Goal: Information Seeking & Learning: Compare options

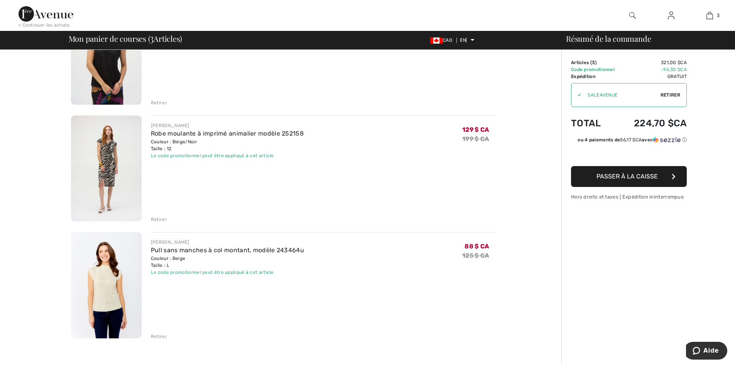
scroll to position [116, 0]
click at [112, 161] on img at bounding box center [106, 167] width 71 height 106
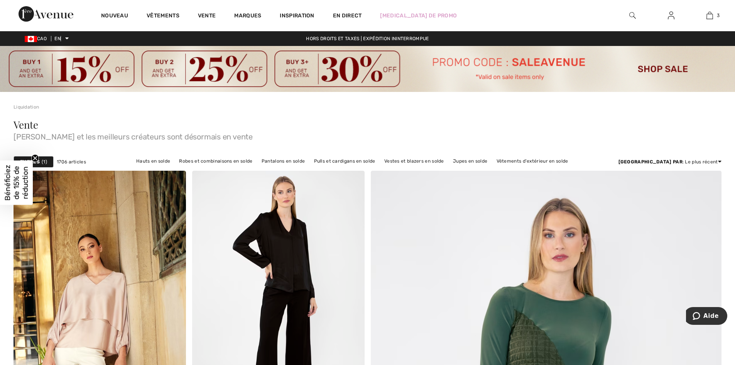
click at [461, 62] on img at bounding box center [367, 69] width 735 height 46
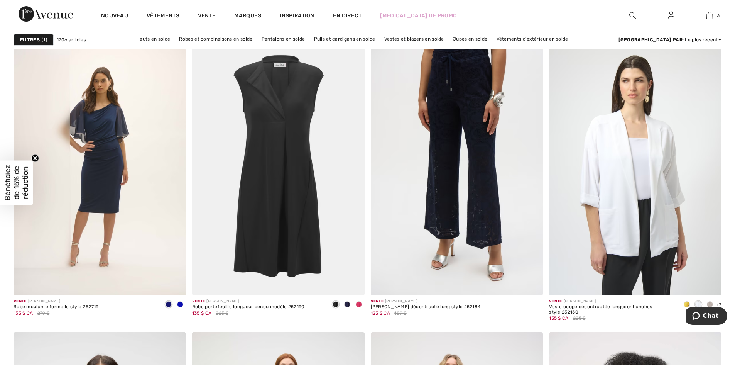
scroll to position [4054, 0]
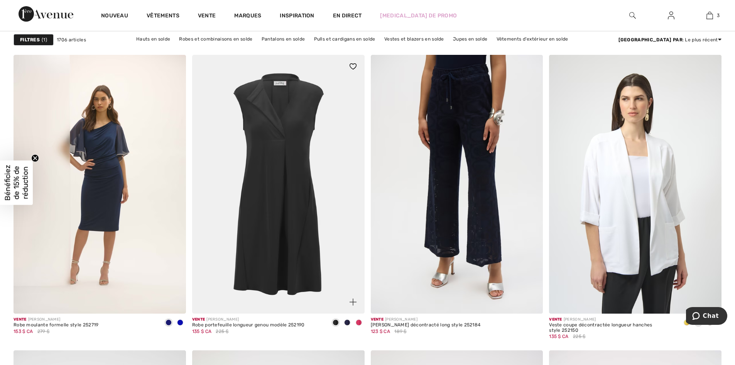
click at [290, 134] on img at bounding box center [278, 184] width 173 height 259
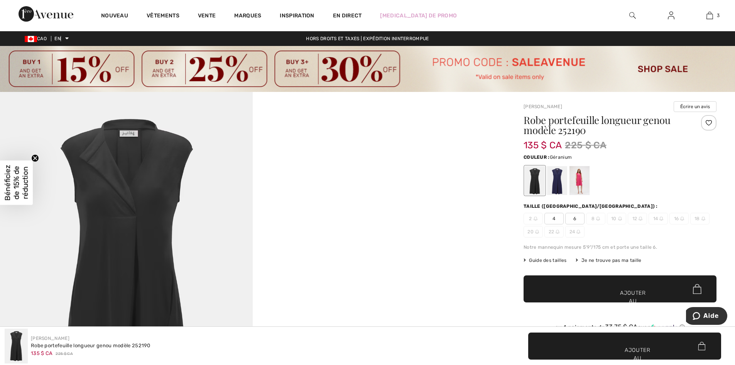
click at [580, 178] on div at bounding box center [580, 180] width 20 height 29
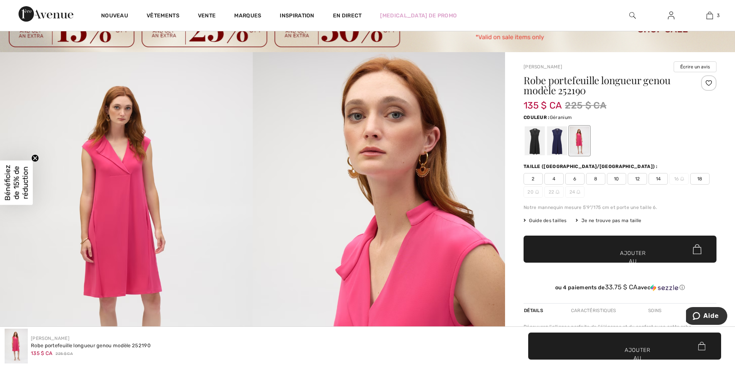
scroll to position [39, 0]
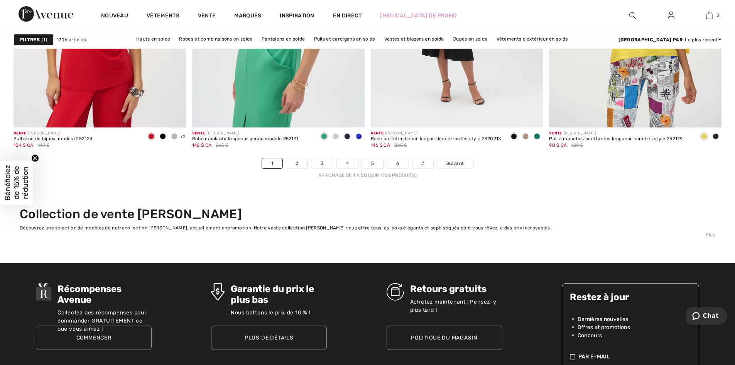
scroll to position [4556, 0]
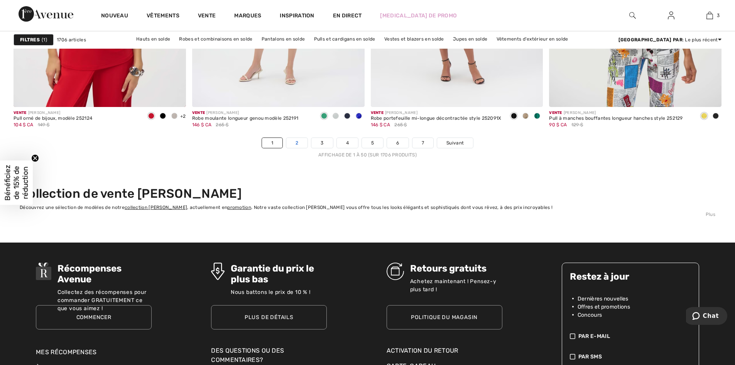
click at [299, 141] on link "2" at bounding box center [296, 143] width 21 height 10
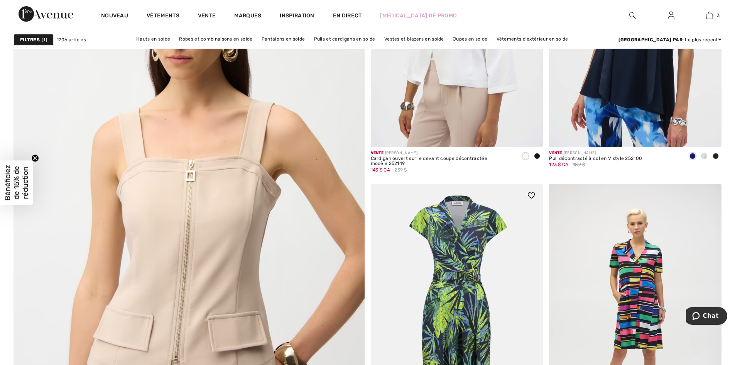
scroll to position [2625, 0]
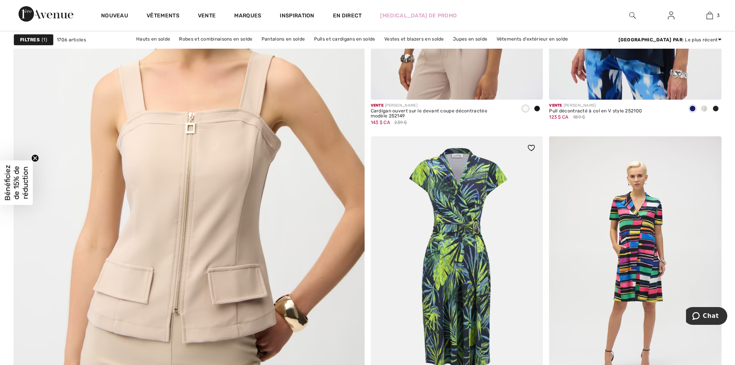
click at [458, 211] on img at bounding box center [457, 265] width 173 height 259
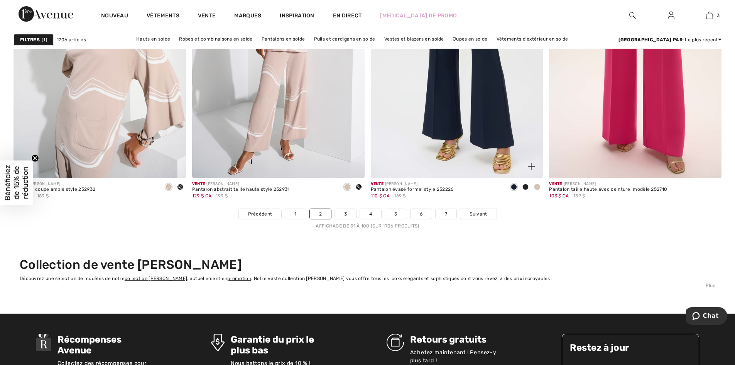
scroll to position [4517, 0]
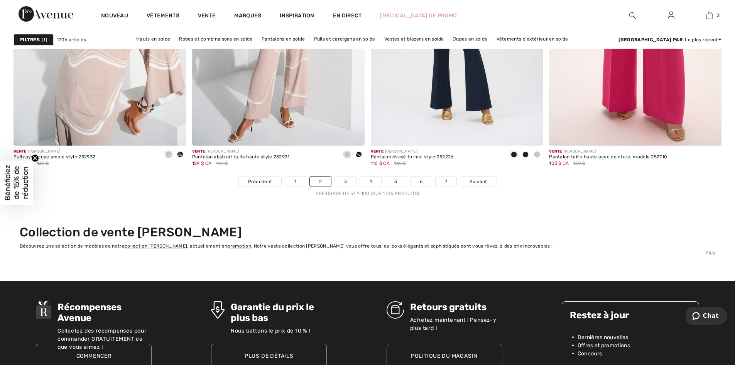
click at [345, 183] on font "3" at bounding box center [345, 181] width 3 height 5
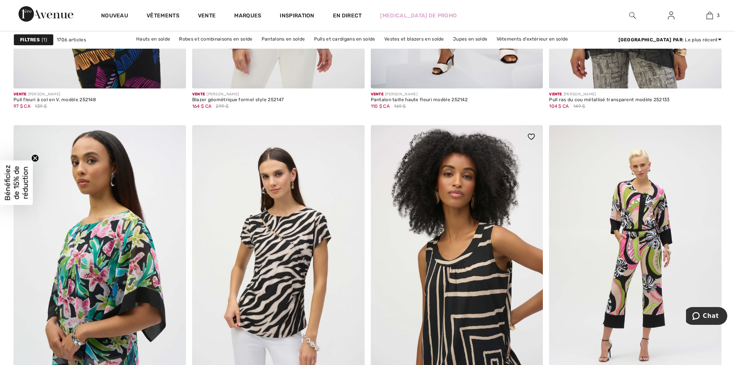
scroll to position [4015, 0]
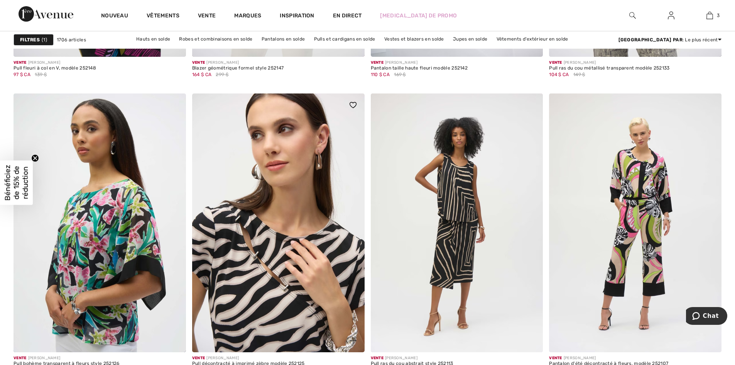
click at [262, 246] on img at bounding box center [278, 222] width 173 height 259
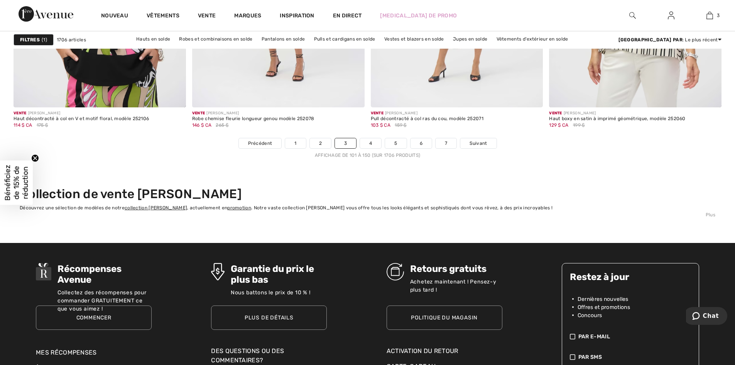
scroll to position [4556, 0]
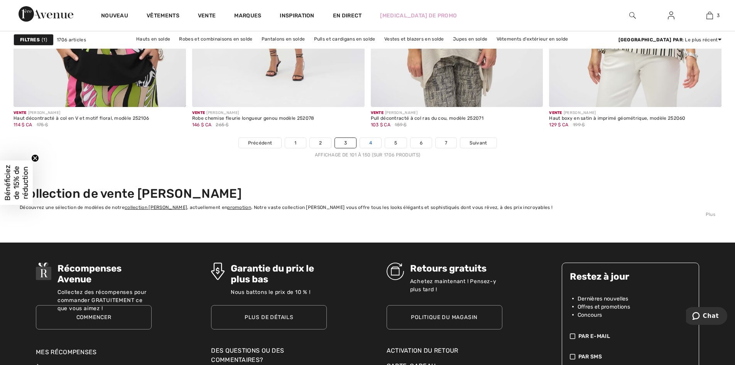
click at [371, 143] on font "4" at bounding box center [370, 142] width 3 height 5
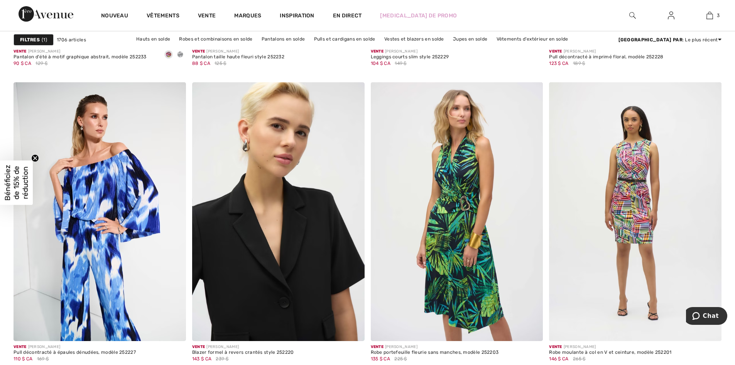
scroll to position [4363, 0]
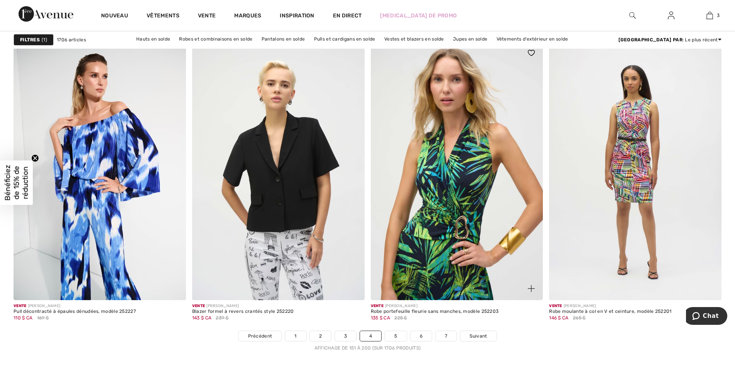
click at [478, 184] on img at bounding box center [457, 170] width 173 height 259
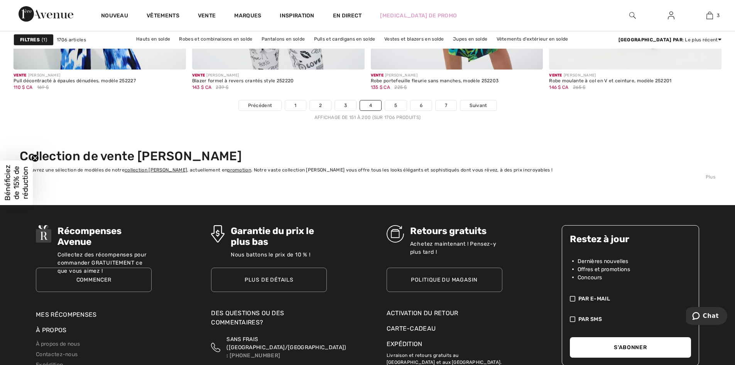
scroll to position [4594, 0]
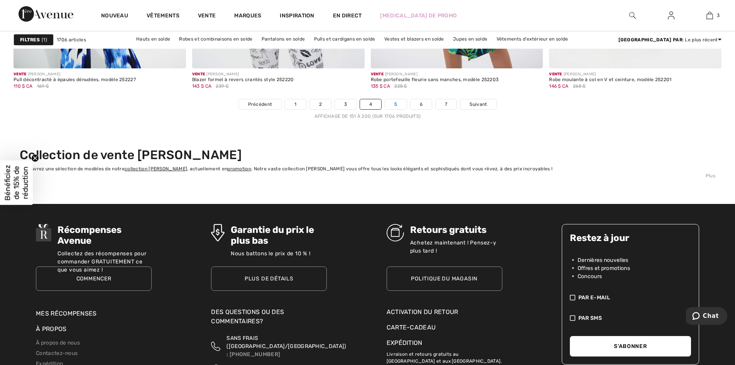
click at [395, 105] on font "5" at bounding box center [396, 104] width 3 height 5
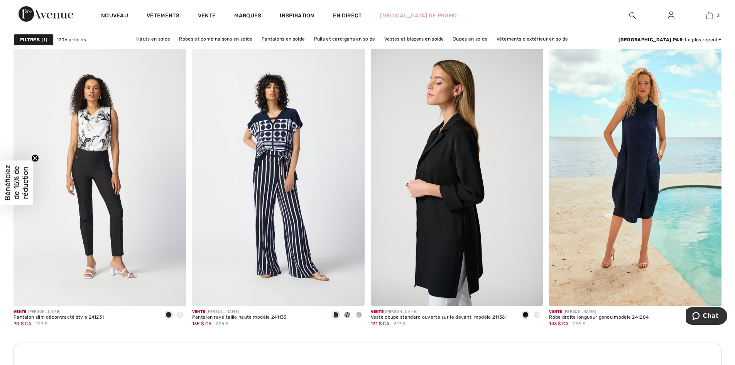
scroll to position [3320, 0]
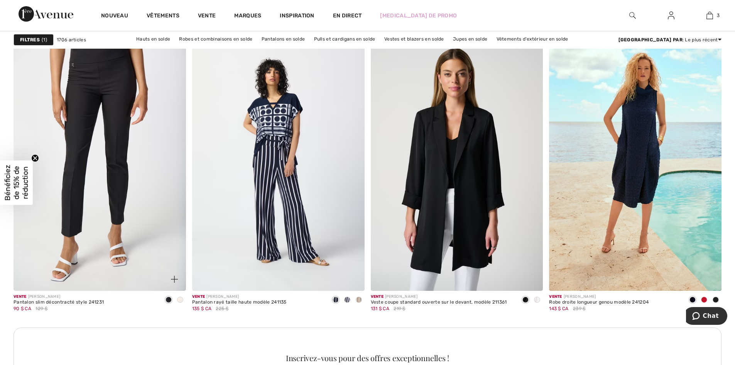
click at [111, 81] on img at bounding box center [100, 161] width 173 height 259
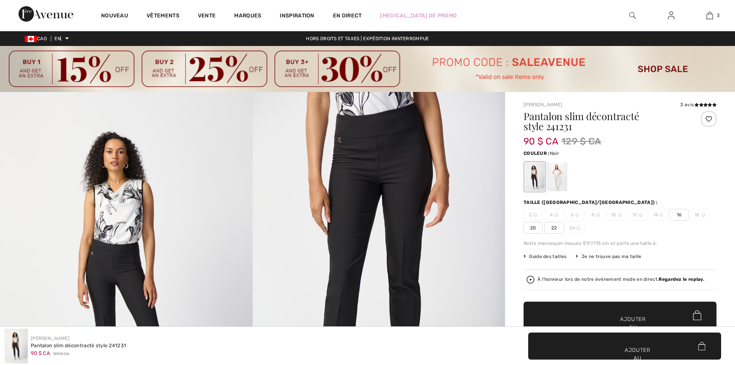
checkbox input "true"
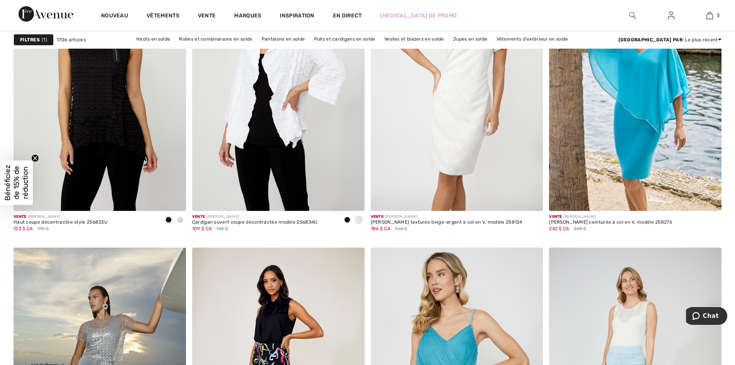
scroll to position [4170, 0]
